Goal: Obtain resource: Obtain resource

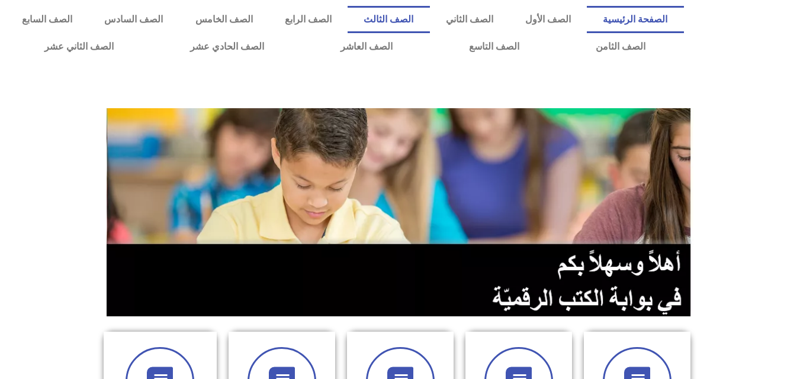
click at [429, 21] on link "الصف الثالث" at bounding box center [388, 19] width 82 height 27
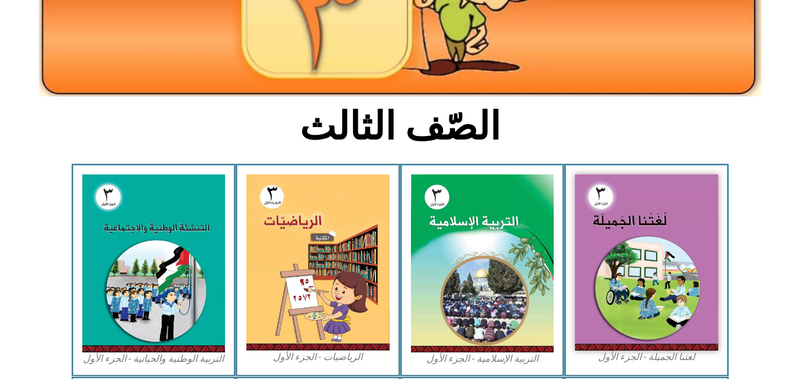
scroll to position [237, 0]
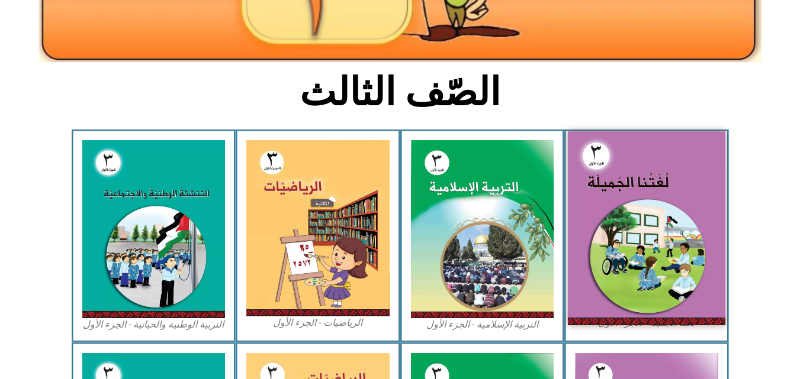
click at [645, 240] on img at bounding box center [646, 228] width 157 height 194
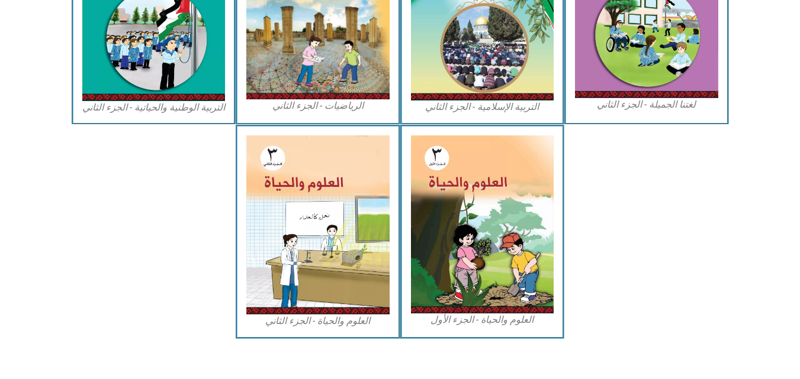
scroll to position [678, 0]
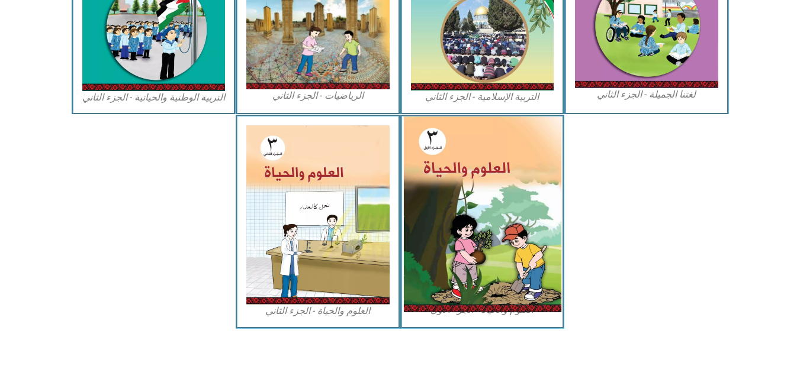
click at [501, 187] on img at bounding box center [481, 215] width 157 height 196
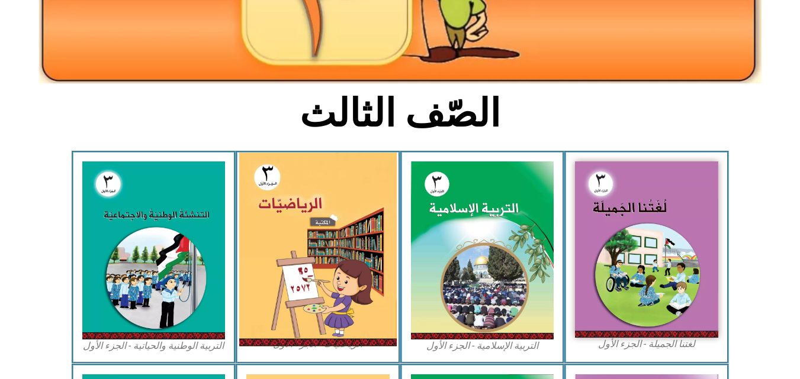
scroll to position [237, 0]
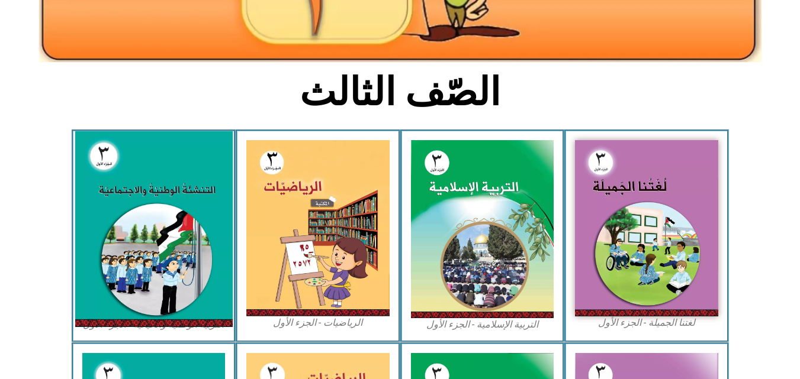
click at [146, 166] on img at bounding box center [153, 229] width 157 height 196
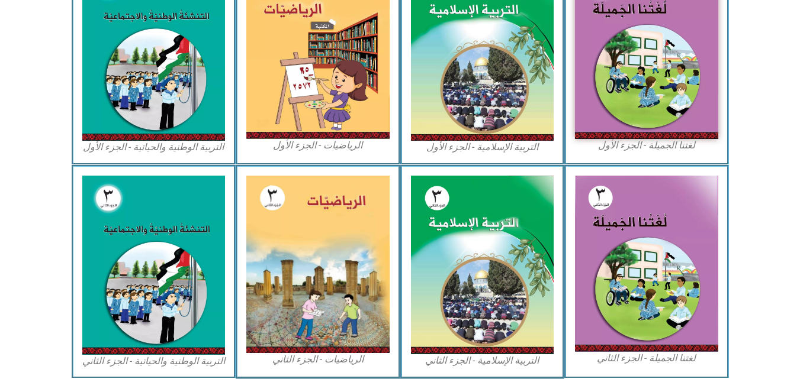
scroll to position [355, 0]
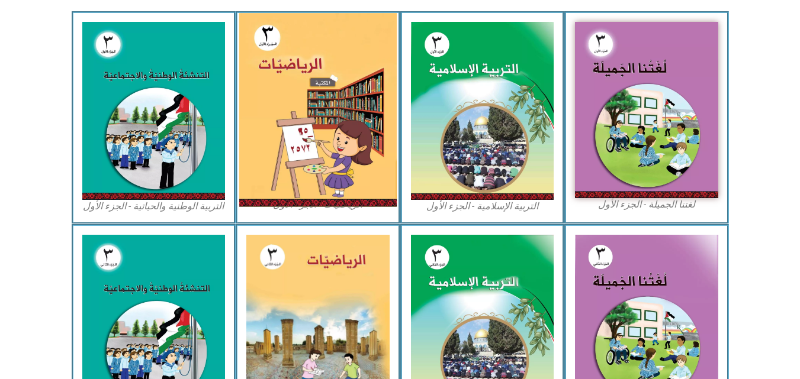
click at [331, 126] on img at bounding box center [317, 110] width 157 height 194
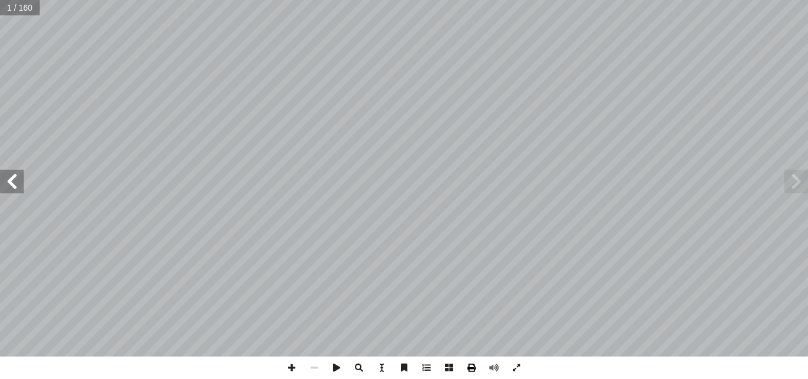
click at [473, 371] on span at bounding box center [471, 368] width 22 height 22
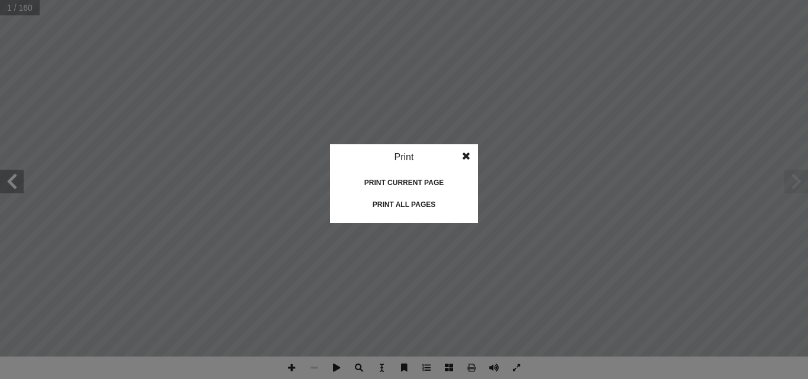
click at [415, 203] on div "Print all pages" at bounding box center [404, 204] width 118 height 19
click at [465, 155] on span at bounding box center [466, 156] width 21 height 24
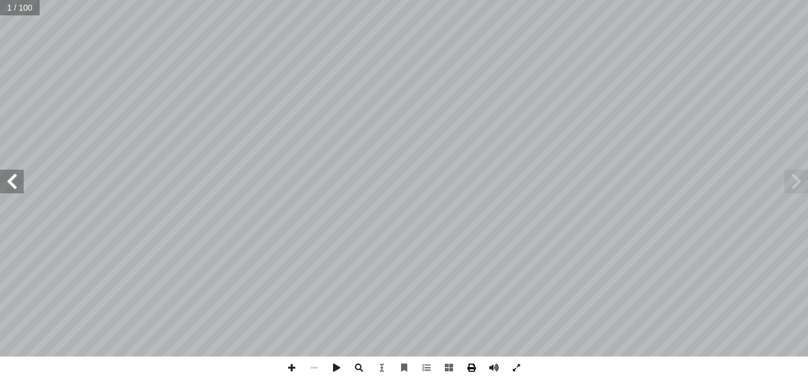
click at [467, 368] on span at bounding box center [471, 368] width 22 height 22
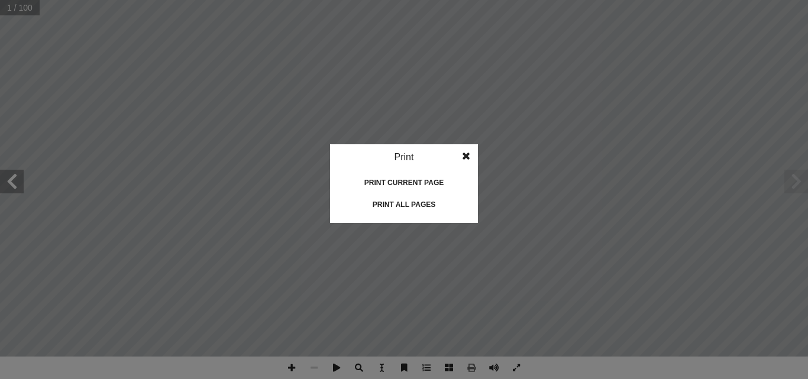
click at [407, 207] on div "Print all pages" at bounding box center [404, 204] width 118 height 19
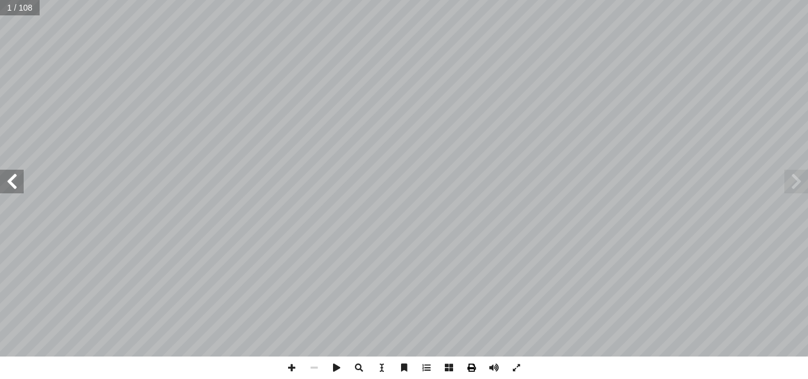
click at [471, 376] on span at bounding box center [471, 368] width 22 height 22
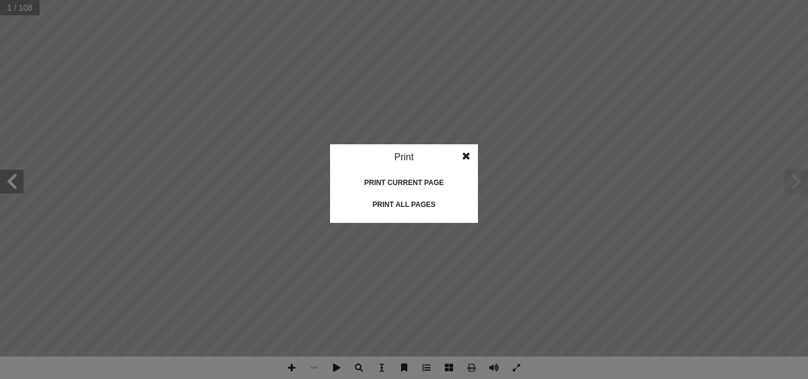
click at [392, 207] on div "Print all pages" at bounding box center [404, 204] width 118 height 19
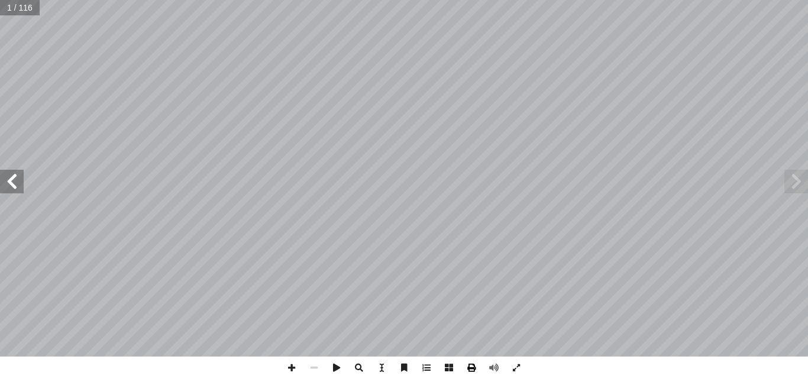
click at [475, 370] on span at bounding box center [471, 368] width 22 height 22
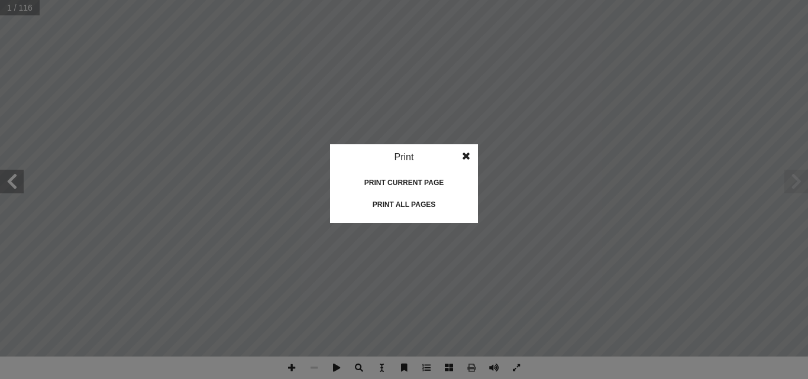
click at [419, 210] on div "Print all pages" at bounding box center [404, 204] width 118 height 19
